Goal: Task Accomplishment & Management: Use online tool/utility

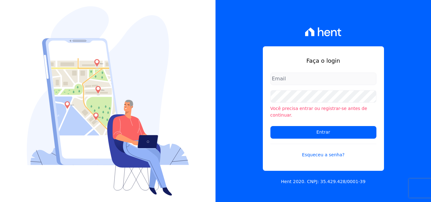
type input "rodrigo.villalva@grupozarin.com.br"
click at [345, 85] on input "rodrigo.villalva@grupozarin.com.br" at bounding box center [324, 79] width 106 height 13
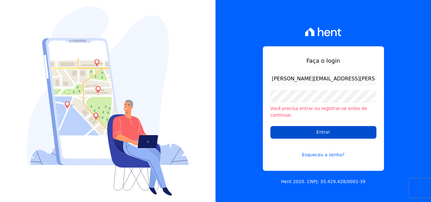
click at [339, 128] on input "Entrar" at bounding box center [324, 132] width 106 height 13
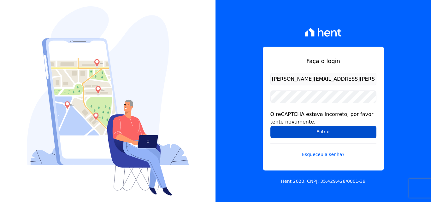
click at [318, 132] on input "Entrar" at bounding box center [324, 132] width 106 height 13
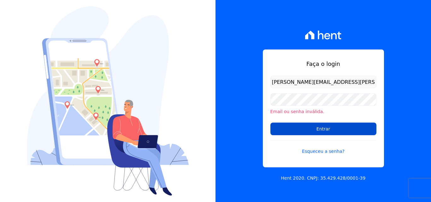
click at [322, 131] on input "Entrar" at bounding box center [324, 129] width 106 height 13
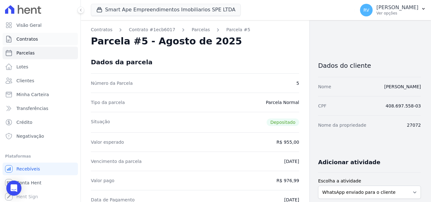
click at [32, 40] on span "Contratos" at bounding box center [26, 39] width 21 height 6
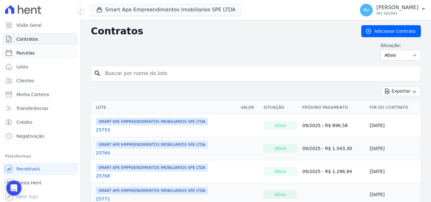
click at [32, 54] on span "Parcelas" at bounding box center [25, 53] width 18 height 6
select select
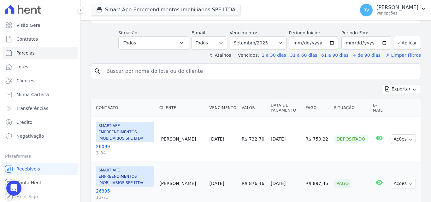
scroll to position [95, 0]
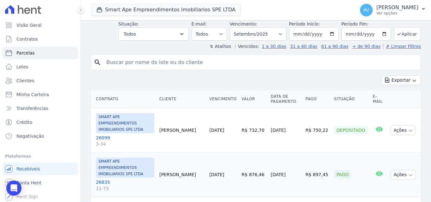
click at [146, 57] on input "search" at bounding box center [261, 62] width 316 height 13
paste input "PRISCILA RICARDO PEREIRA"
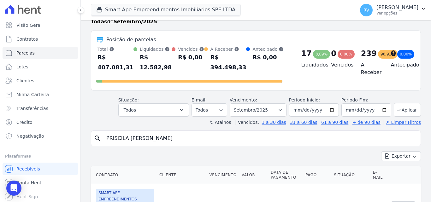
scroll to position [0, 0]
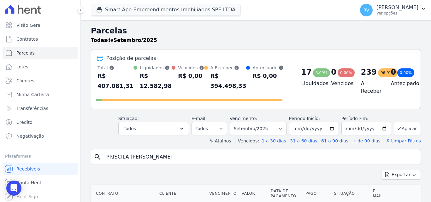
type input "PRISCILA RICARDO PEREIRA"
click at [277, 122] on select "Filtrar por período ──────── Todos os meses Março/2024 Abril/2024 Maio/2024 Jun…" at bounding box center [258, 128] width 57 height 13
select select "all"
click at [234, 122] on select "Filtrar por período ──────── Todos os meses Março/2024 Abril/2024 Maio/2024 Jun…" at bounding box center [258, 128] width 57 height 13
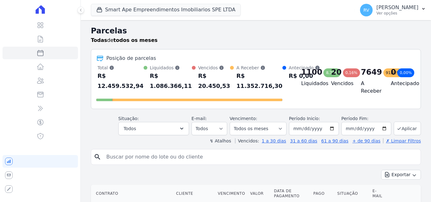
select select
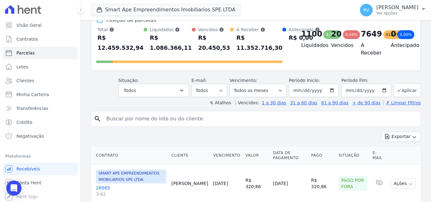
scroll to position [95, 0]
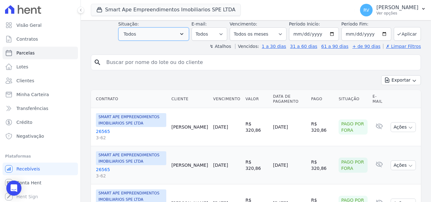
click at [175, 36] on button "Todos" at bounding box center [153, 33] width 71 height 13
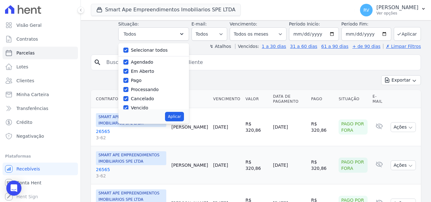
click at [158, 51] on label "Selecionar todos" at bounding box center [149, 50] width 37 height 5
click at [128, 51] on input "Selecionar todos" at bounding box center [125, 50] width 5 height 5
checkbox input "false"
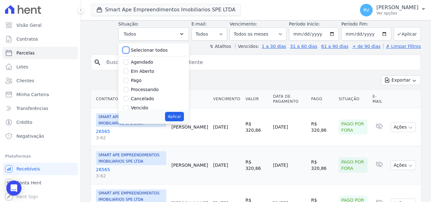
checkbox input "false"
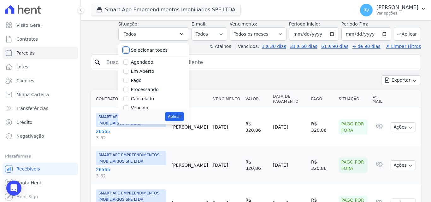
checkbox input "false"
click at [151, 73] on label "Em Aberto" at bounding box center [142, 71] width 23 height 5
click at [128, 73] on input "Em Aberto" at bounding box center [125, 71] width 5 height 5
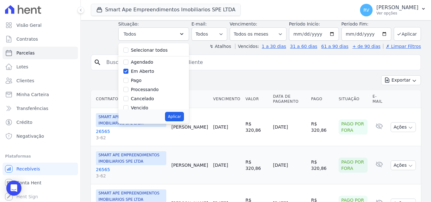
click at [148, 72] on label "Em Aberto" at bounding box center [142, 71] width 23 height 5
click at [128, 72] on input "Em Aberto" at bounding box center [125, 71] width 5 height 5
checkbox input "false"
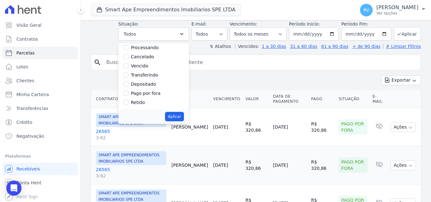
scroll to position [42, 0]
click at [144, 68] on label "Vencido" at bounding box center [139, 65] width 17 height 5
click at [128, 68] on input "Vencido" at bounding box center [125, 65] width 5 height 5
checkbox input "true"
drag, startPoint x: 179, startPoint y: 111, endPoint x: 181, endPoint y: 116, distance: 4.6
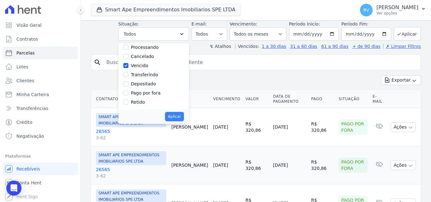
click at [179, 114] on div "Aplicar" at bounding box center [153, 117] width 71 height 15
click at [181, 116] on button "Aplicar" at bounding box center [174, 116] width 19 height 9
select select "overdue"
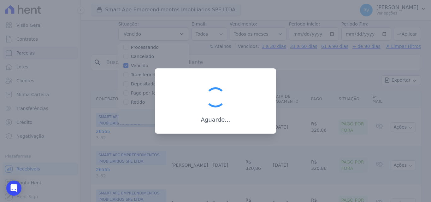
scroll to position [11, 0]
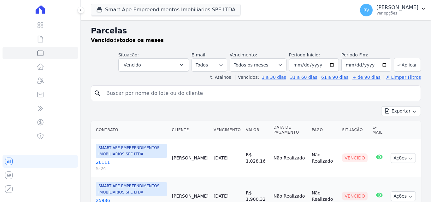
select select
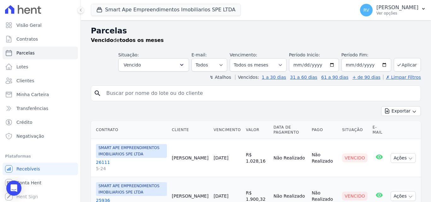
drag, startPoint x: 171, startPoint y: 85, endPoint x: 168, endPoint y: 91, distance: 6.4
click at [168, 91] on input "search" at bounding box center [261, 93] width 316 height 13
paste input "PRISCILA RICARDO PEREIRA"
type input "PRISCILA RICARDO PEREIRA"
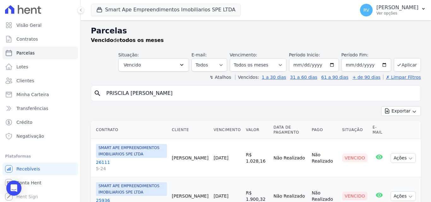
select select
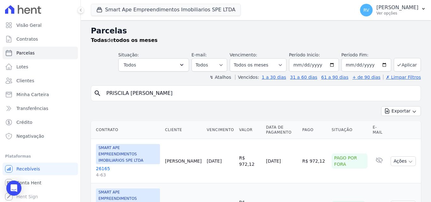
drag, startPoint x: 184, startPoint y: 96, endPoint x: 150, endPoint y: 100, distance: 34.1
click at [150, 100] on div "search PRISCILA RICARDO PEREIRA" at bounding box center [256, 94] width 330 height 16
type input "PRISCILA RICARDO"
select select
click at [183, 68] on button "Todos" at bounding box center [153, 64] width 71 height 13
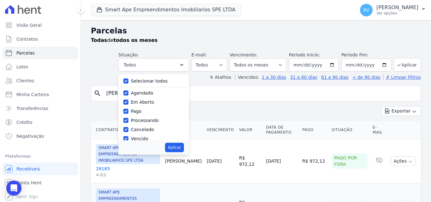
click at [143, 80] on label "Selecionar todos" at bounding box center [149, 81] width 37 height 5
click at [128, 80] on input "Selecionar todos" at bounding box center [125, 81] width 5 height 5
checkbox input "false"
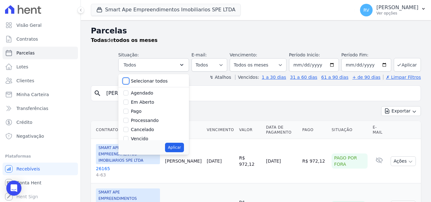
checkbox input "false"
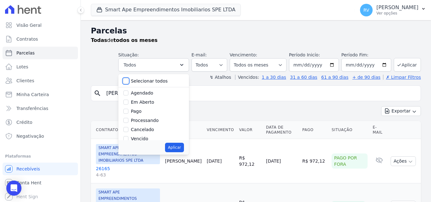
checkbox input "false"
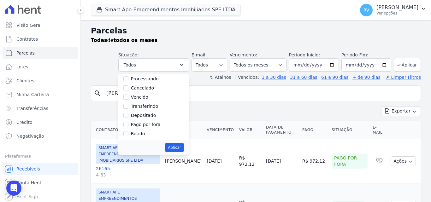
scroll to position [42, 0]
click at [142, 98] on label "Vencido" at bounding box center [139, 96] width 17 height 5
click at [128, 98] on input "Vencido" at bounding box center [125, 96] width 5 height 5
checkbox input "true"
click at [178, 148] on button "Aplicar" at bounding box center [174, 147] width 19 height 9
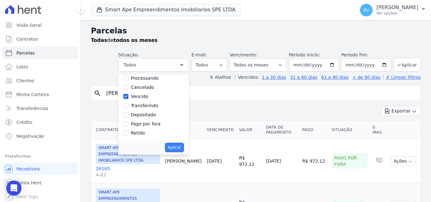
select select "overdue"
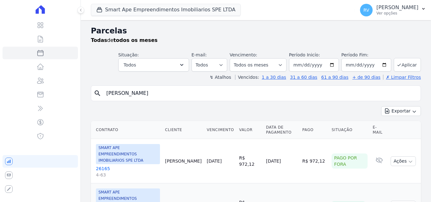
select select
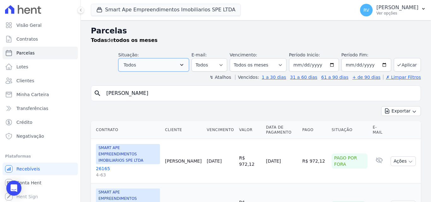
click at [183, 63] on button "Todos" at bounding box center [153, 64] width 71 height 13
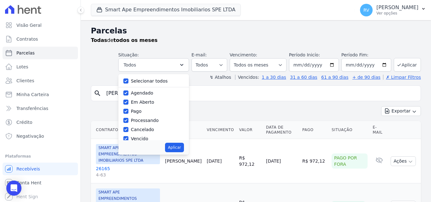
click at [150, 80] on label "Selecionar todos" at bounding box center [149, 81] width 37 height 5
click at [128, 80] on input "Selecionar todos" at bounding box center [125, 81] width 5 height 5
checkbox input "true"
click at [181, 149] on button "Aplicar" at bounding box center [174, 147] width 19 height 9
select select "scheduled"
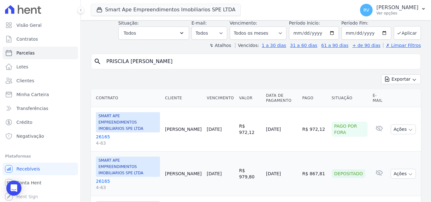
scroll to position [32, 0]
click at [194, 61] on input "PRISCILA RICARDO" at bounding box center [261, 62] width 316 height 13
click at [194, 67] on input "[PERSON_NAME]" at bounding box center [261, 62] width 316 height 13
type input "PRISCILA"
select select
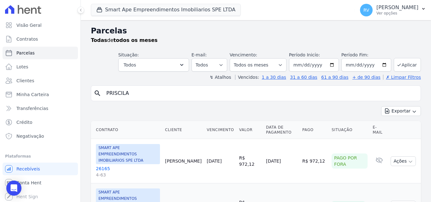
click at [156, 95] on input "PRISCILA" at bounding box center [261, 93] width 316 height 13
drag, startPoint x: 136, startPoint y: 91, endPoint x: 65, endPoint y: 87, distance: 71.5
click at [65, 87] on div "Visão Geral Contratos Parcelas Lotes Clientes Minha Carteira Transferências Cré…" at bounding box center [215, 101] width 431 height 202
paste input "331.741.408-11"
type input "331.741.408-11"
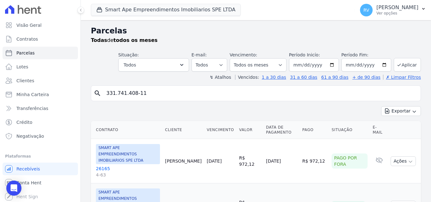
select select
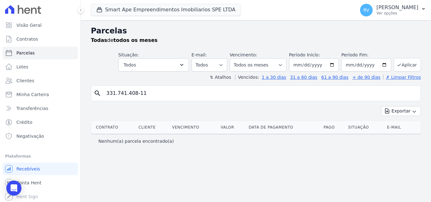
click at [146, 127] on th "Cliente" at bounding box center [152, 127] width 33 height 13
click at [147, 129] on th "Cliente" at bounding box center [152, 127] width 33 height 13
click at [245, 95] on input "331.741.408-11" at bounding box center [261, 93] width 316 height 13
drag, startPoint x: 289, startPoint y: 62, endPoint x: 287, endPoint y: 64, distance: 3.4
click at [287, 63] on select "Filtrar por período ──────── Todos os meses Março/2024 Abril/2024 Maio/2024 Jun…" at bounding box center [258, 64] width 57 height 13
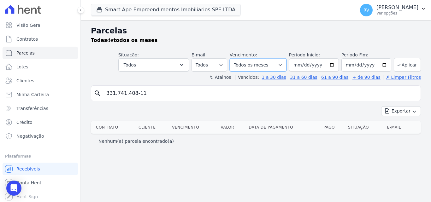
click at [239, 58] on select "Filtrar por período ──────── Todos os meses Março/2024 Abril/2024 Maio/2024 Jun…" at bounding box center [258, 64] width 57 height 13
drag, startPoint x: 184, startPoint y: 101, endPoint x: 182, endPoint y: 98, distance: 3.4
click at [183, 101] on div "search 331.741.408-11" at bounding box center [256, 94] width 330 height 16
drag, startPoint x: 165, startPoint y: 93, endPoint x: 166, endPoint y: 86, distance: 7.1
click at [164, 93] on input "331.741.408-11" at bounding box center [261, 93] width 316 height 13
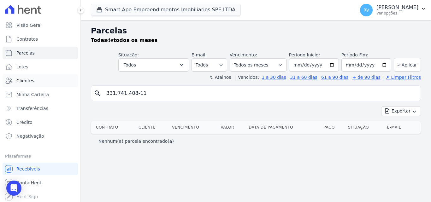
select select
click at [28, 37] on span "Contratos" at bounding box center [26, 39] width 21 height 6
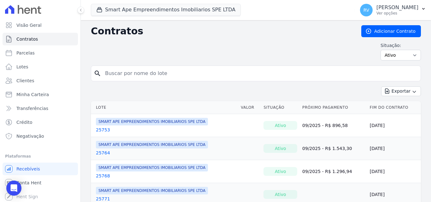
click at [159, 70] on input "search" at bounding box center [259, 73] width 317 height 13
paste input "331.741.408-11"
type input "331.741.408-11"
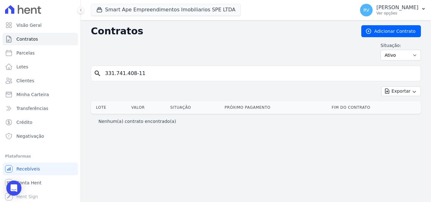
click at [162, 72] on input "331.741.408-11" at bounding box center [259, 73] width 317 height 13
drag, startPoint x: 148, startPoint y: 75, endPoint x: 30, endPoint y: 75, distance: 118.1
click at [31, 75] on div "Visão Geral Contratos Parcelas Lotes Clientes Minha Carteira Transferências Cré…" at bounding box center [215, 101] width 431 height 202
drag, startPoint x: 157, startPoint y: 75, endPoint x: 150, endPoint y: 74, distance: 6.7
click at [157, 75] on input "search" at bounding box center [259, 73] width 317 height 13
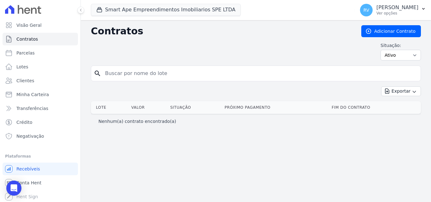
paste input "PRISCILA [PERSON_NAME]"
type input "PRISCILA [PERSON_NAME]"
click at [22, 51] on span "Parcelas" at bounding box center [25, 53] width 18 height 6
select select
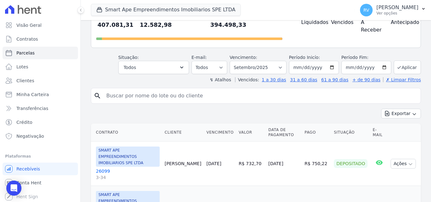
scroll to position [63, 0]
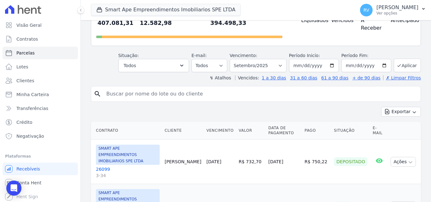
click at [184, 89] on input "search" at bounding box center [261, 94] width 316 height 13
paste input "PRISCILA [PERSON_NAME]"
type input "PRISCILA [PERSON_NAME]"
drag, startPoint x: 180, startPoint y: 89, endPoint x: 151, endPoint y: 89, distance: 28.4
click at [146, 90] on input "PRISCILA [PERSON_NAME]" at bounding box center [261, 94] width 316 height 13
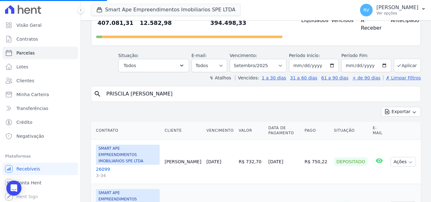
click at [187, 88] on input "PRISCILA [PERSON_NAME]" at bounding box center [261, 94] width 316 height 13
select select
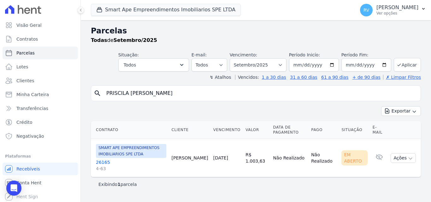
drag, startPoint x: 201, startPoint y: 164, endPoint x: 184, endPoint y: 155, distance: 19.1
click at [184, 155] on td "[PERSON_NAME]" at bounding box center [190, 158] width 42 height 38
copy td "[PERSON_NAME]"
click at [137, 94] on input "PRISCILA [PERSON_NAME]" at bounding box center [261, 93] width 316 height 13
click at [185, 90] on input "PRISCILA [PERSON_NAME]" at bounding box center [261, 93] width 316 height 13
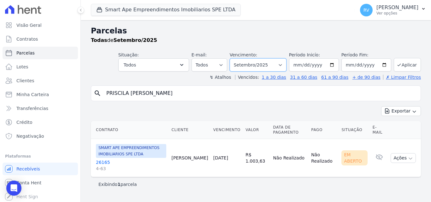
click at [286, 65] on select "Filtrar por período ──────── Todos os meses Março/2024 Abril/2024 Maio/2024 Jun…" at bounding box center [258, 64] width 57 height 13
select select "08/2025"
click at [239, 58] on select "Filtrar por período ──────── Todos os meses Março/2024 Abril/2024 Maio/2024 Jun…" at bounding box center [258, 64] width 57 height 13
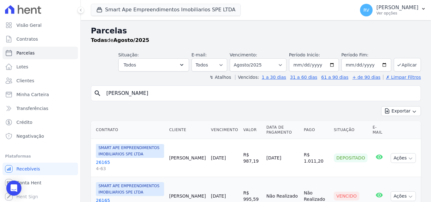
select select
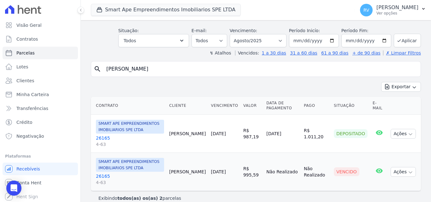
scroll to position [33, 0]
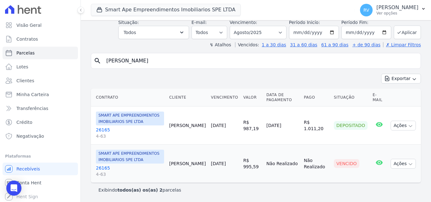
click at [104, 168] on link "26165 4-63" at bounding box center [130, 171] width 68 height 13
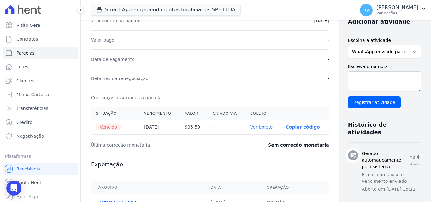
scroll to position [189, 0]
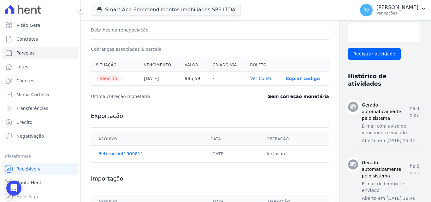
click at [251, 79] on link "Ver boleto" at bounding box center [261, 78] width 22 height 5
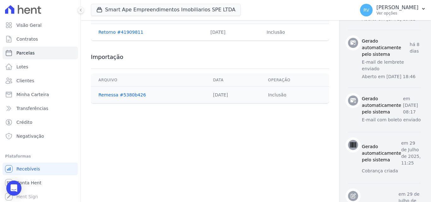
scroll to position [316, 0]
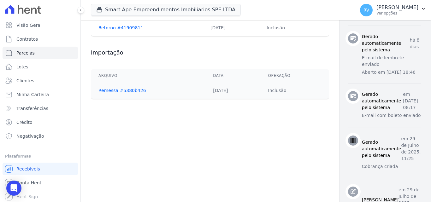
select select
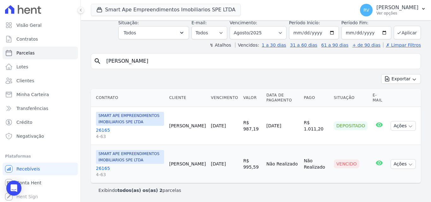
scroll to position [33, 0]
click at [281, 32] on select "Filtrar por período ──────── Todos os meses Março/2024 Abril/2024 Maio/2024 Jun…" at bounding box center [258, 32] width 57 height 13
select select "09/2025"
click at [234, 26] on select "Filtrar por período ──────── Todos os meses Março/2024 Abril/2024 Maio/2024 Jun…" at bounding box center [258, 32] width 57 height 13
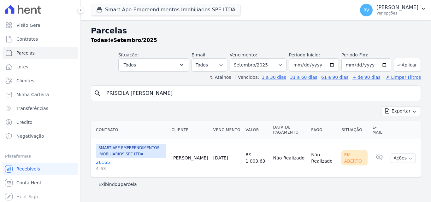
select select
click at [99, 163] on link "26165 4-63" at bounding box center [131, 165] width 70 height 13
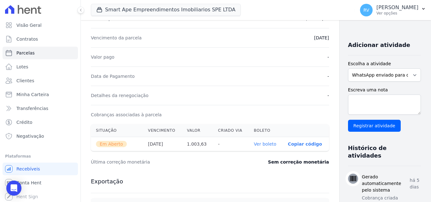
scroll to position [126, 0]
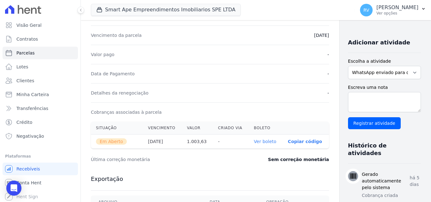
click at [254, 141] on link "Ver boleto" at bounding box center [265, 141] width 22 height 5
